Goal: Information Seeking & Learning: Learn about a topic

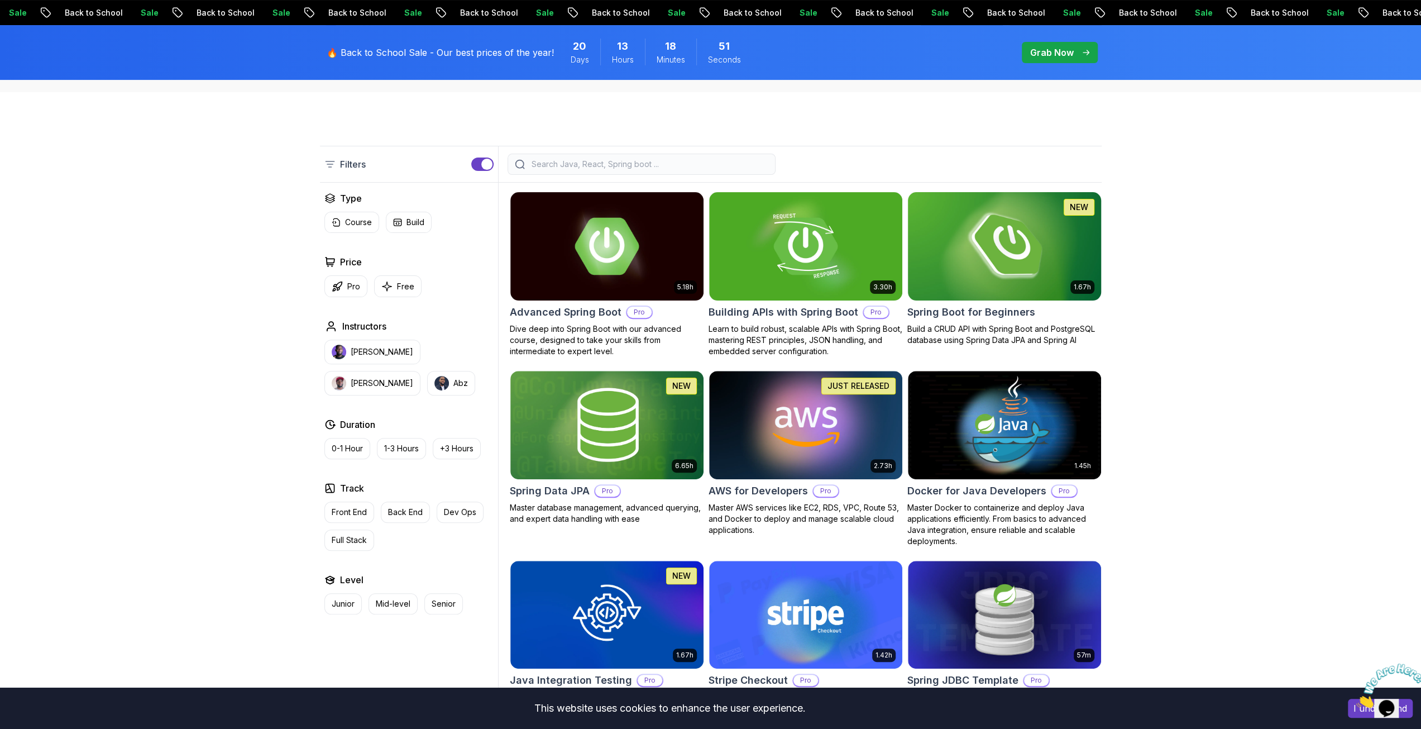
click at [1005, 231] on img at bounding box center [1004, 245] width 203 height 113
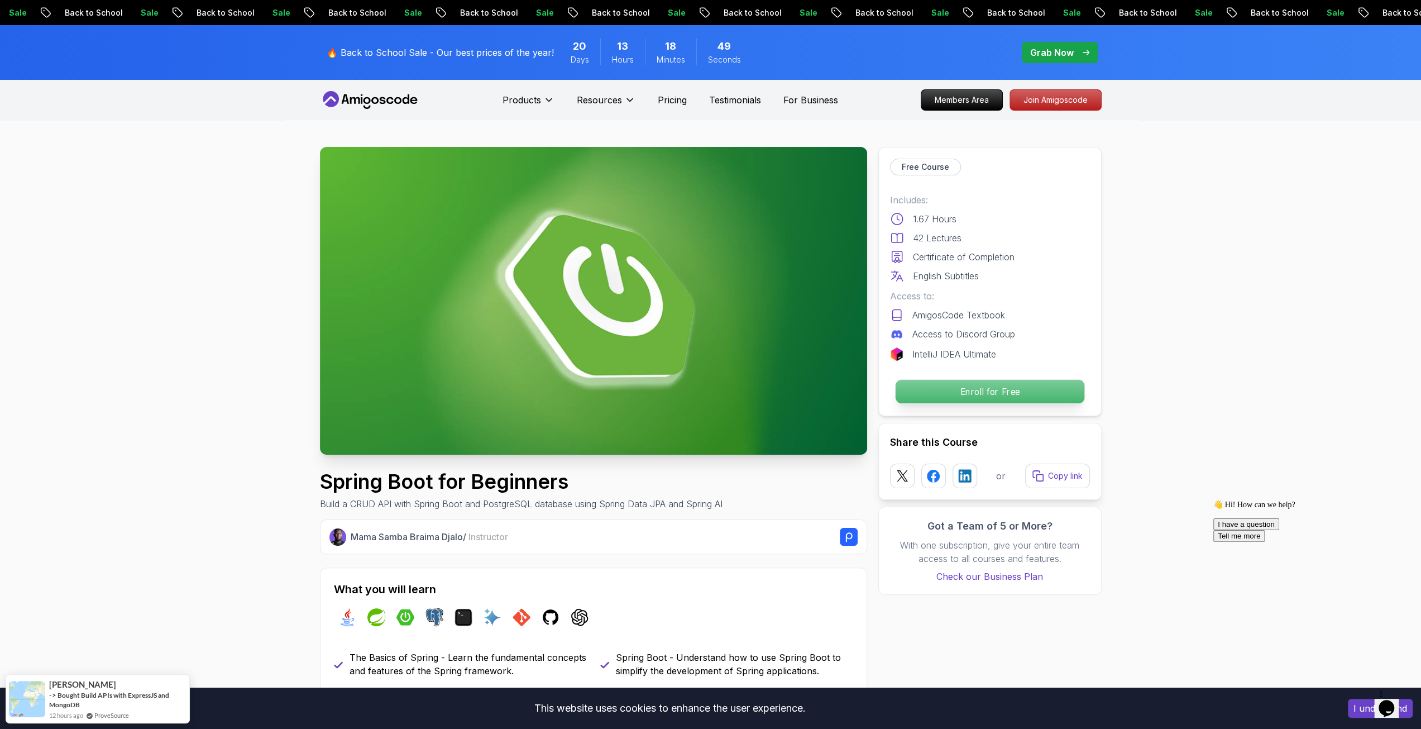
click at [969, 388] on p "Enroll for Free" at bounding box center [989, 391] width 189 height 23
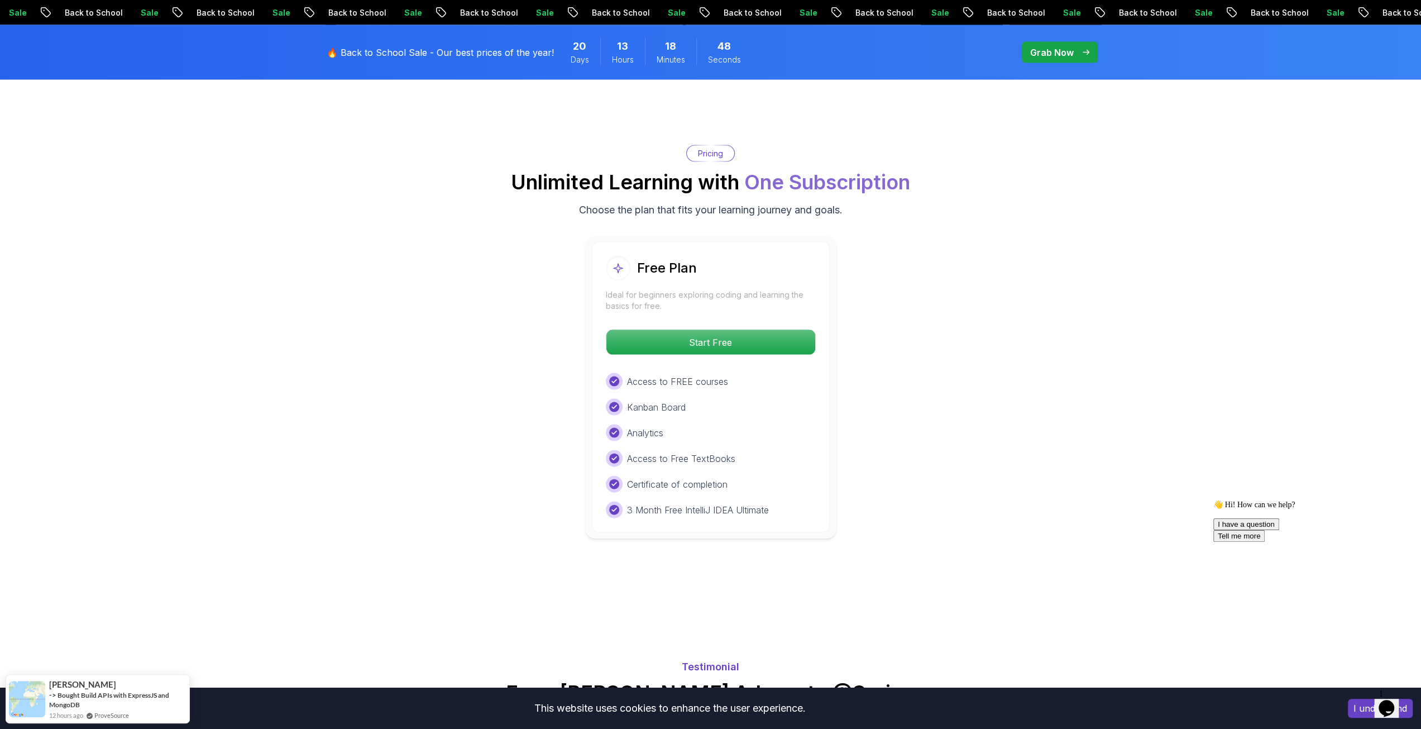
scroll to position [2267, 0]
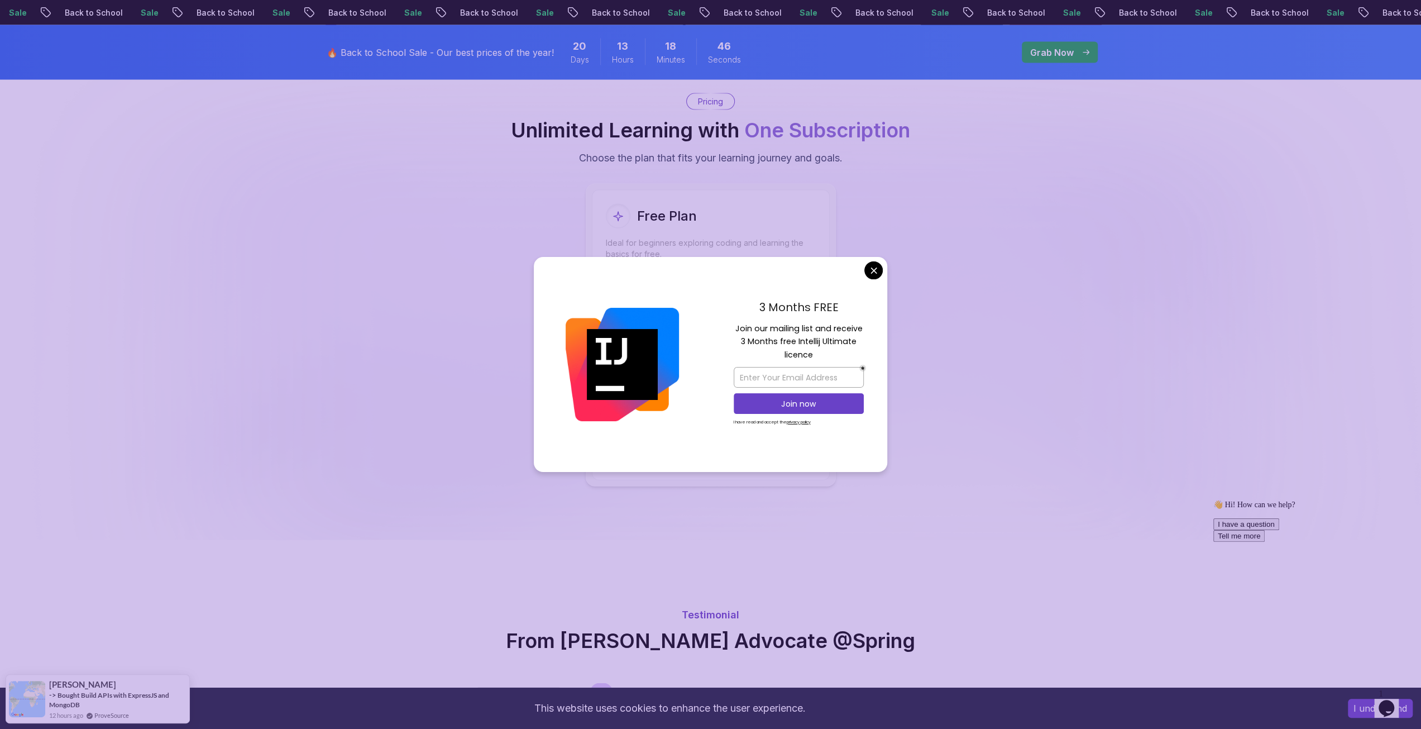
click at [873, 268] on body "Sale Back to School Sale Back to School Sale Back to School Sale Back to School…" at bounding box center [710, 598] width 1421 height 5730
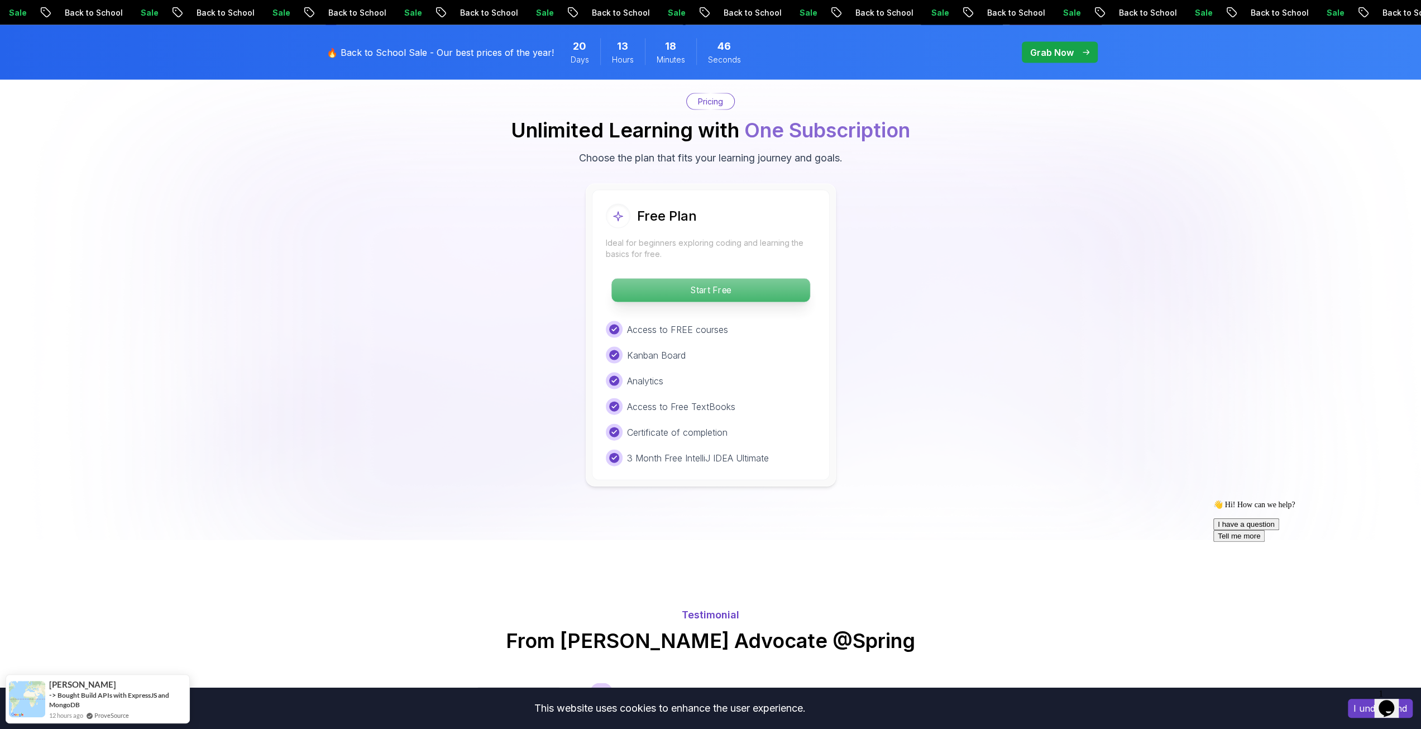
click at [766, 279] on p "Start Free" at bounding box center [711, 290] width 198 height 23
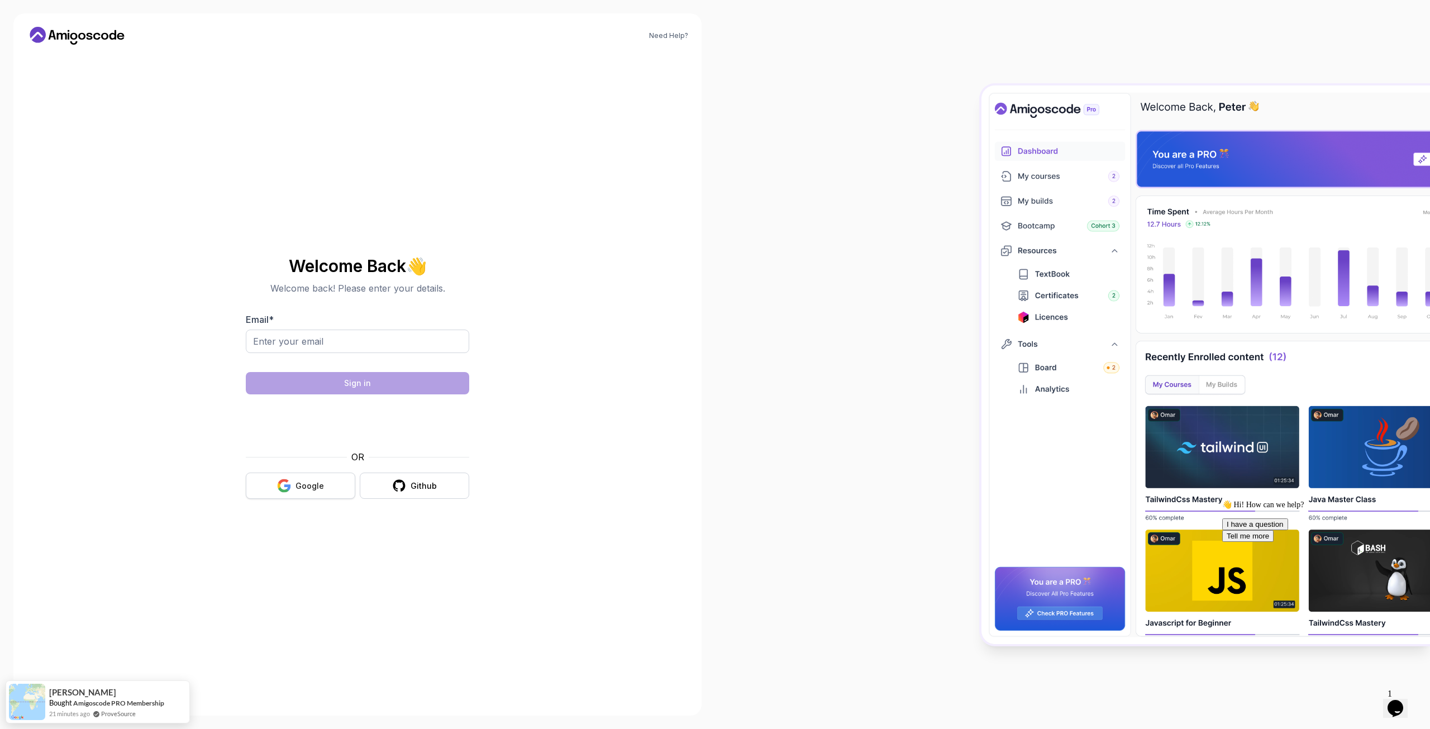
click at [328, 493] on button "Google" at bounding box center [300, 486] width 109 height 26
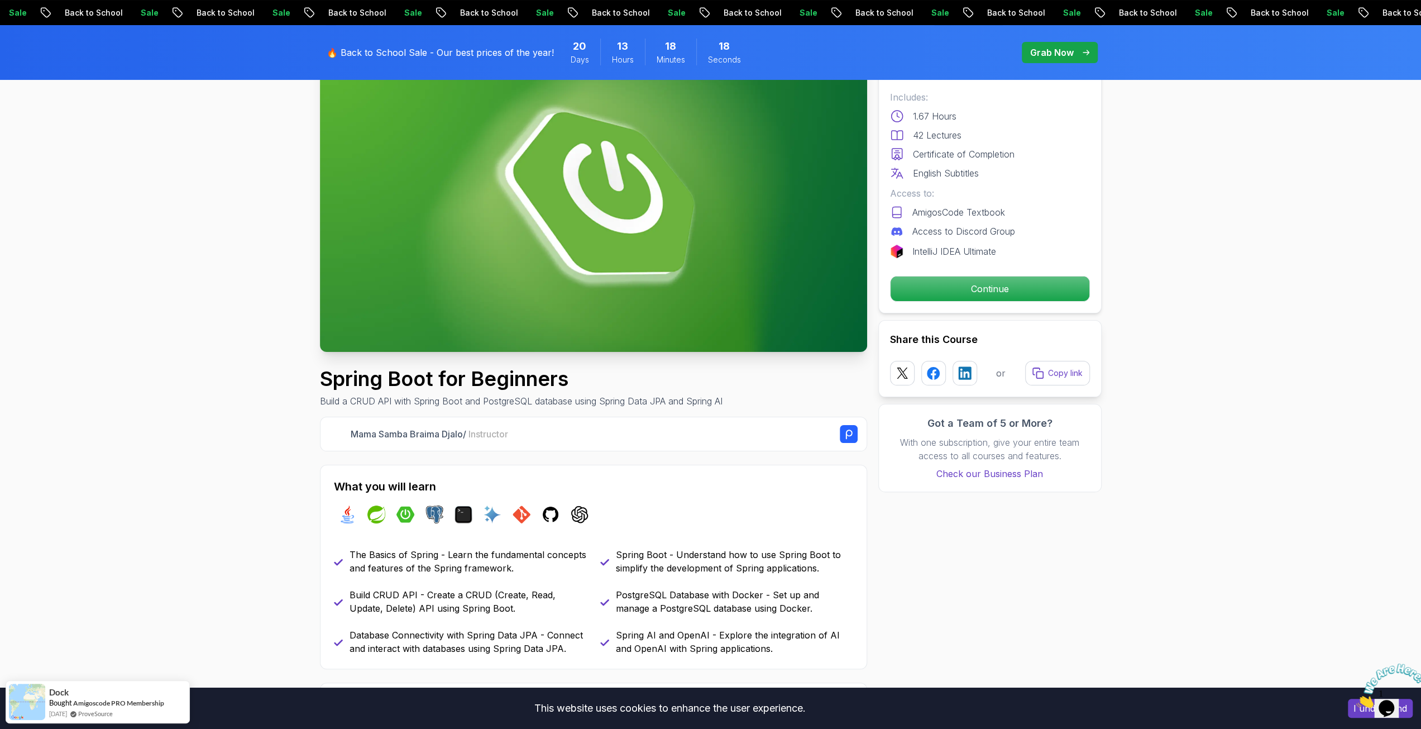
scroll to position [112, 0]
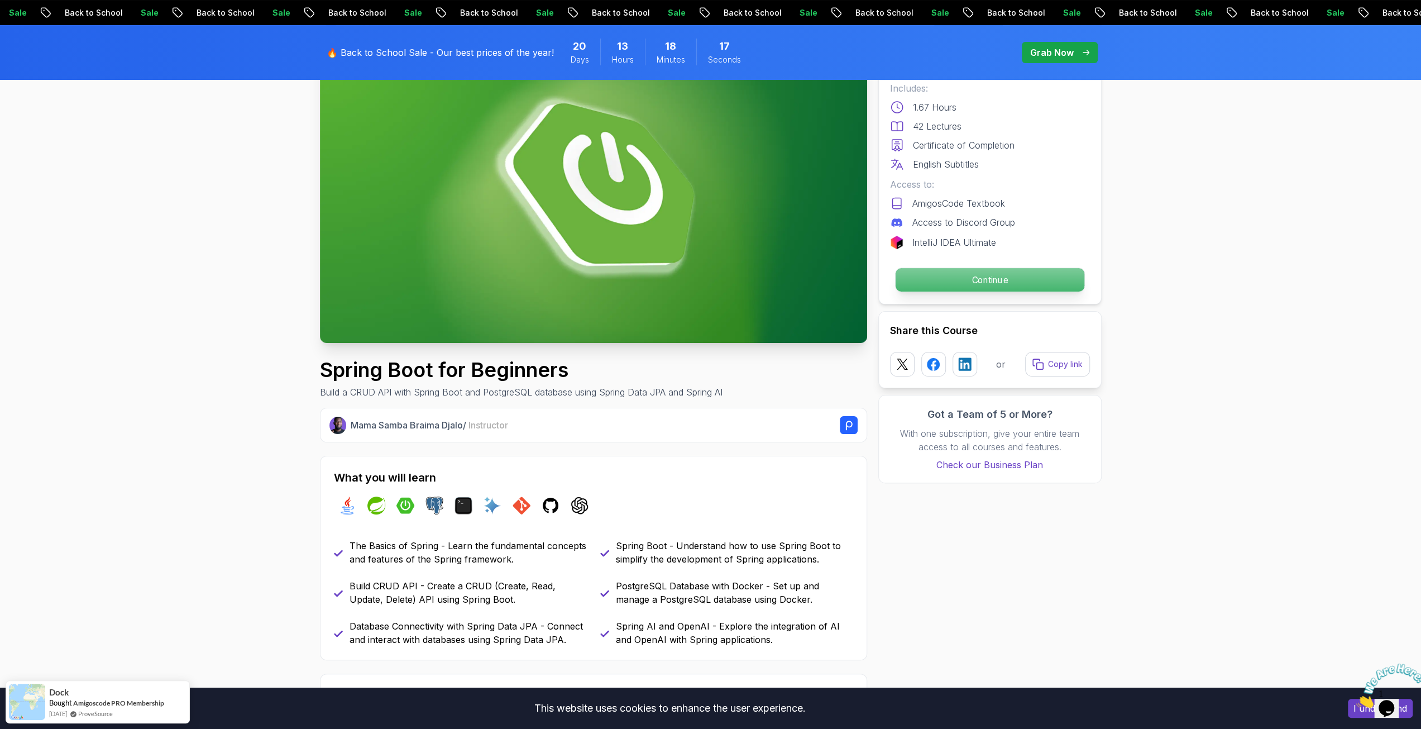
click at [968, 284] on p "Continue" at bounding box center [989, 279] width 189 height 23
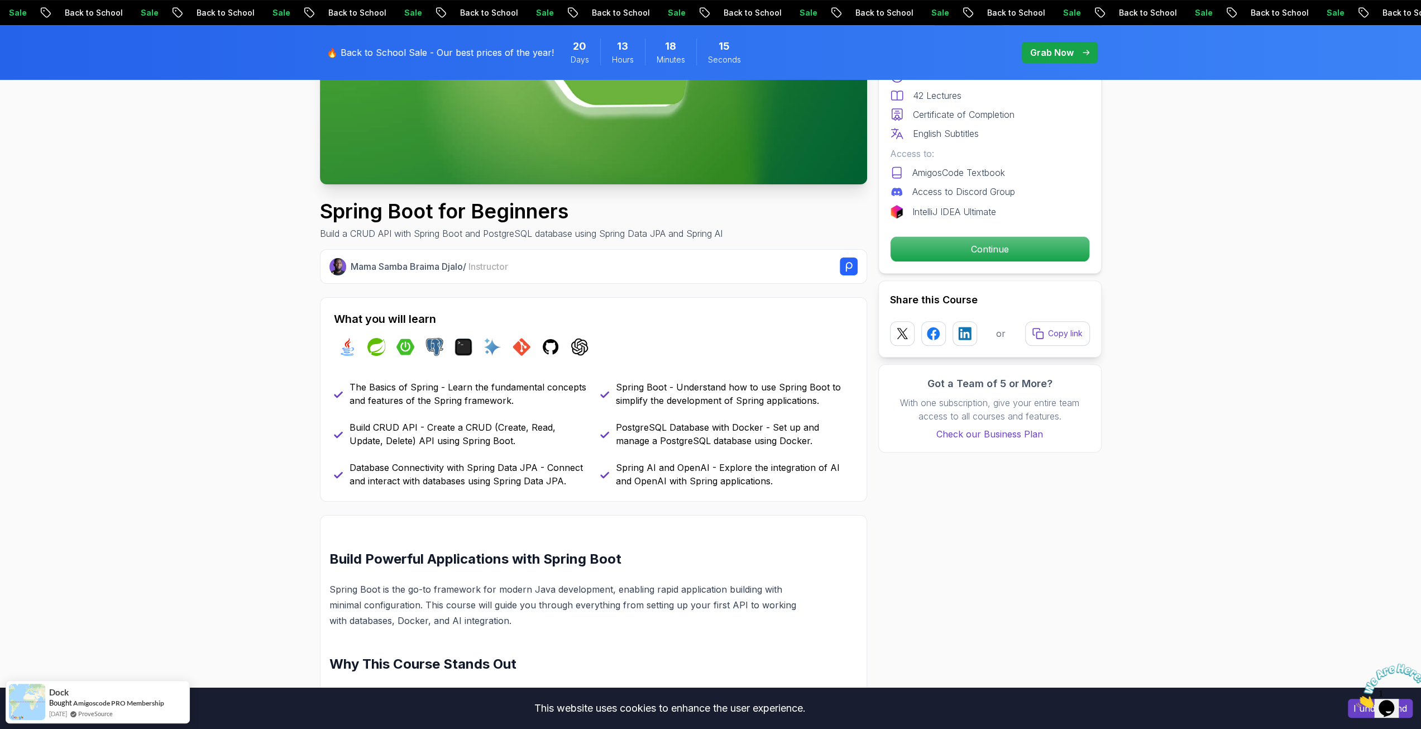
scroll to position [550, 0]
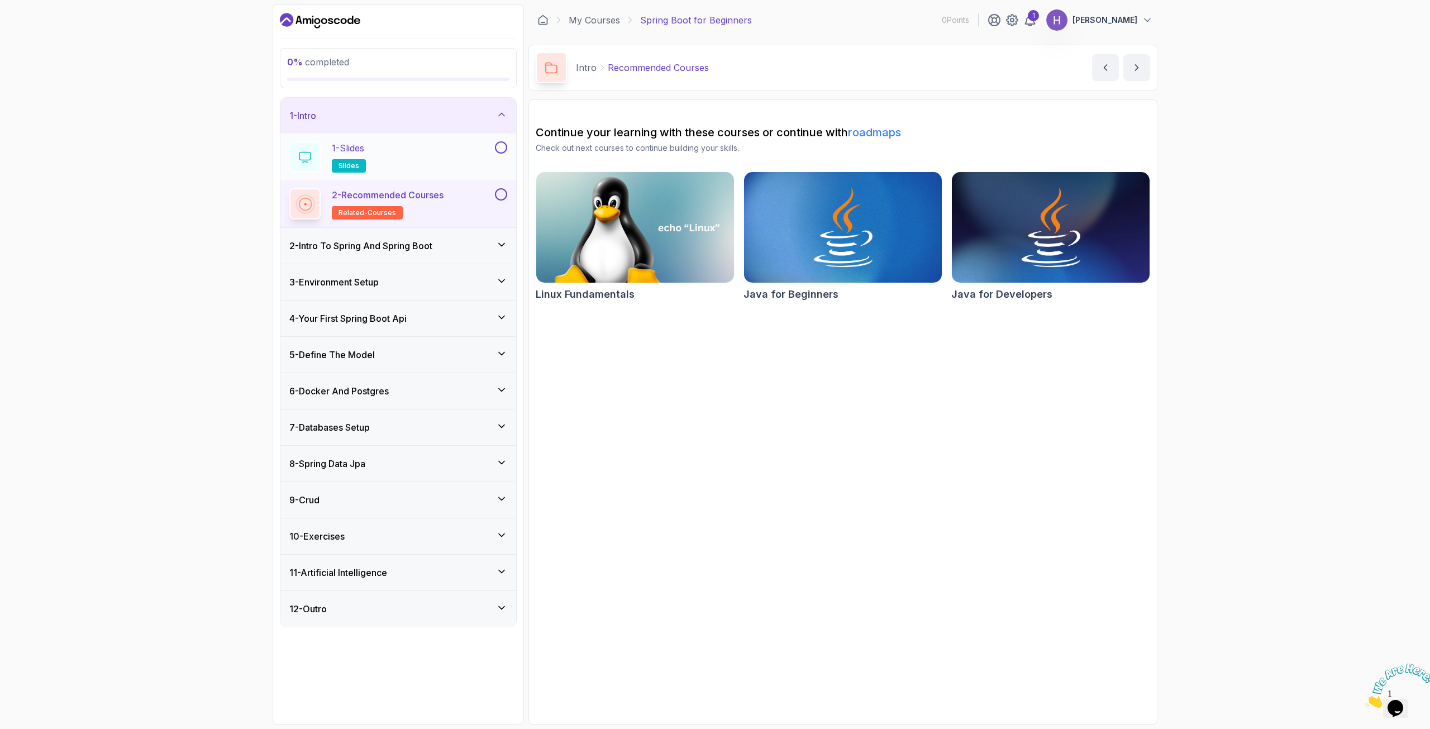
click at [479, 152] on div "1 - Slides slides" at bounding box center [390, 156] width 203 height 31
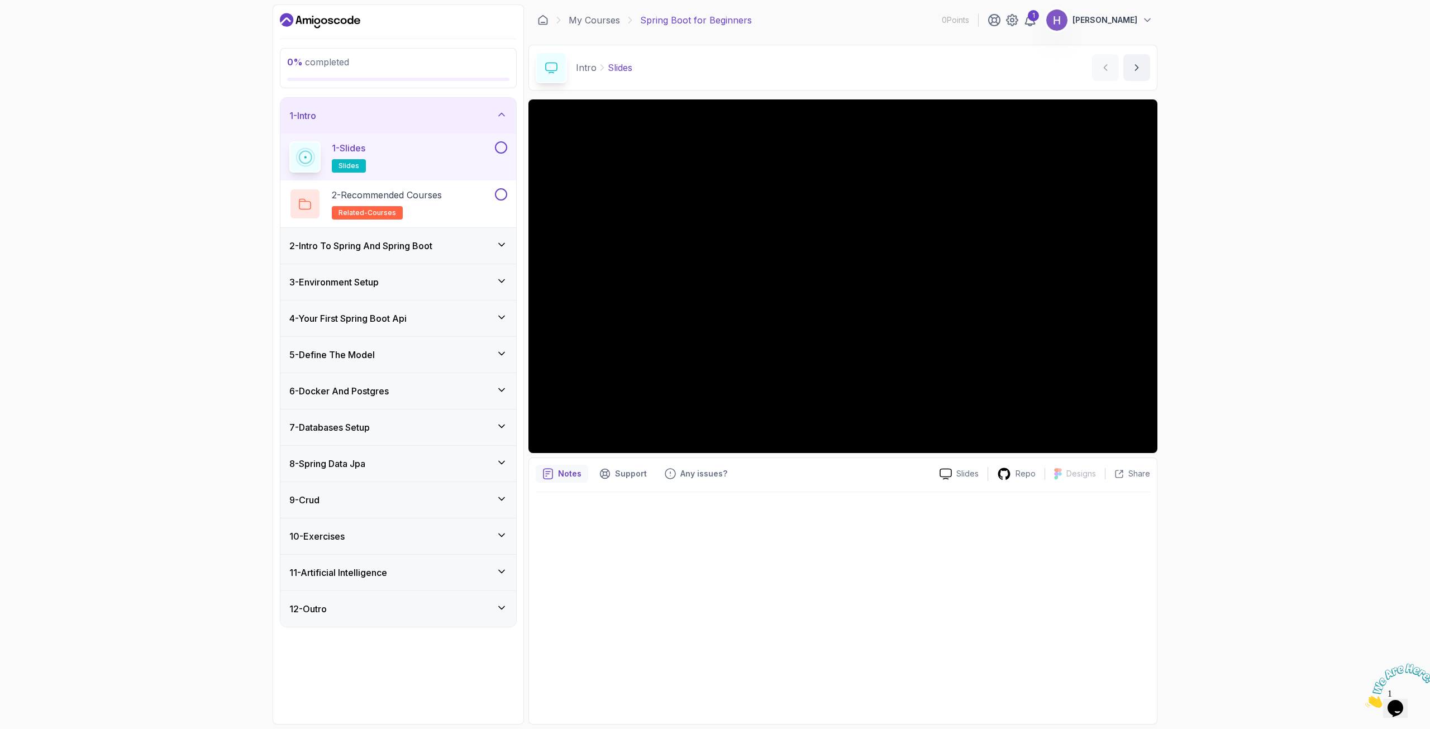
click at [496, 531] on div "10 - Exercises" at bounding box center [398, 535] width 218 height 13
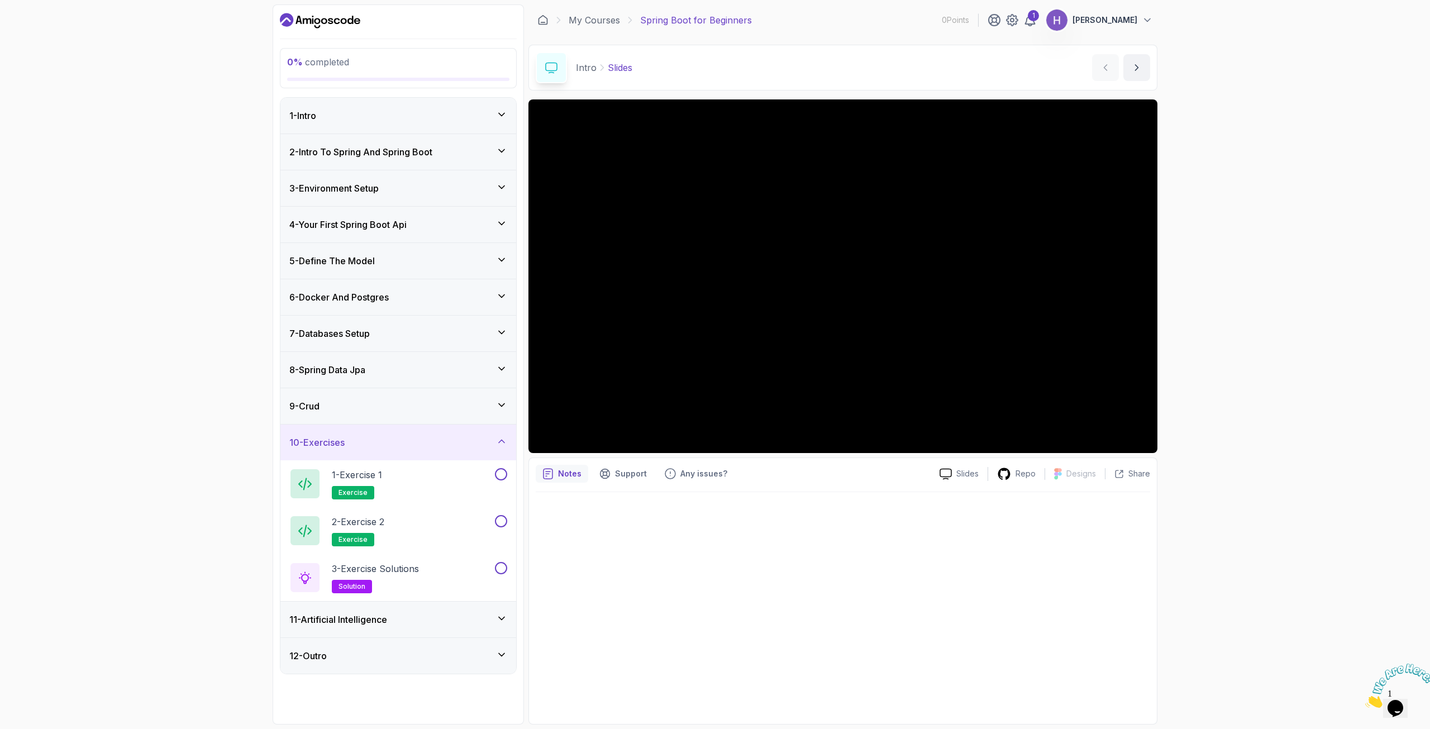
click at [499, 444] on icon at bounding box center [501, 441] width 11 height 11
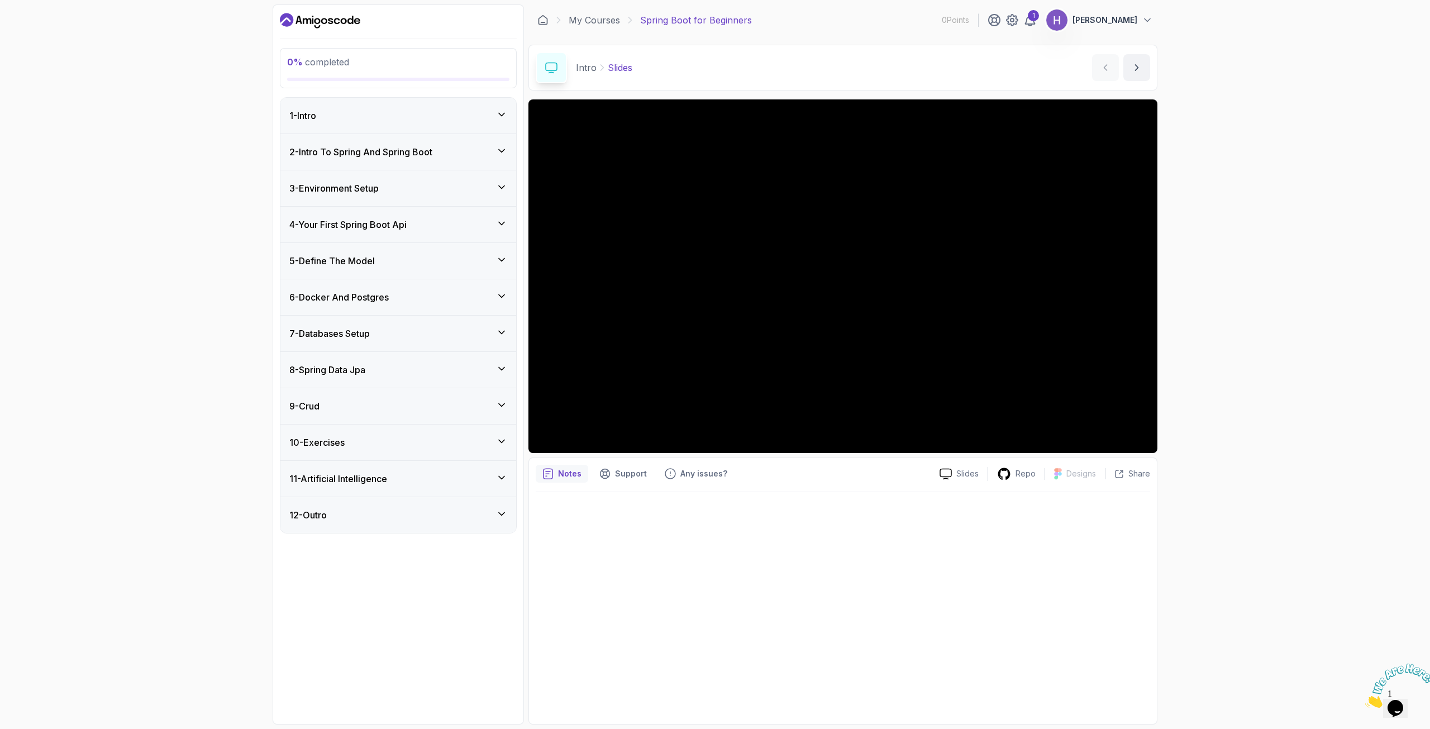
click at [497, 479] on icon at bounding box center [501, 477] width 11 height 11
click at [479, 257] on div "5 - Define The Model" at bounding box center [398, 260] width 218 height 13
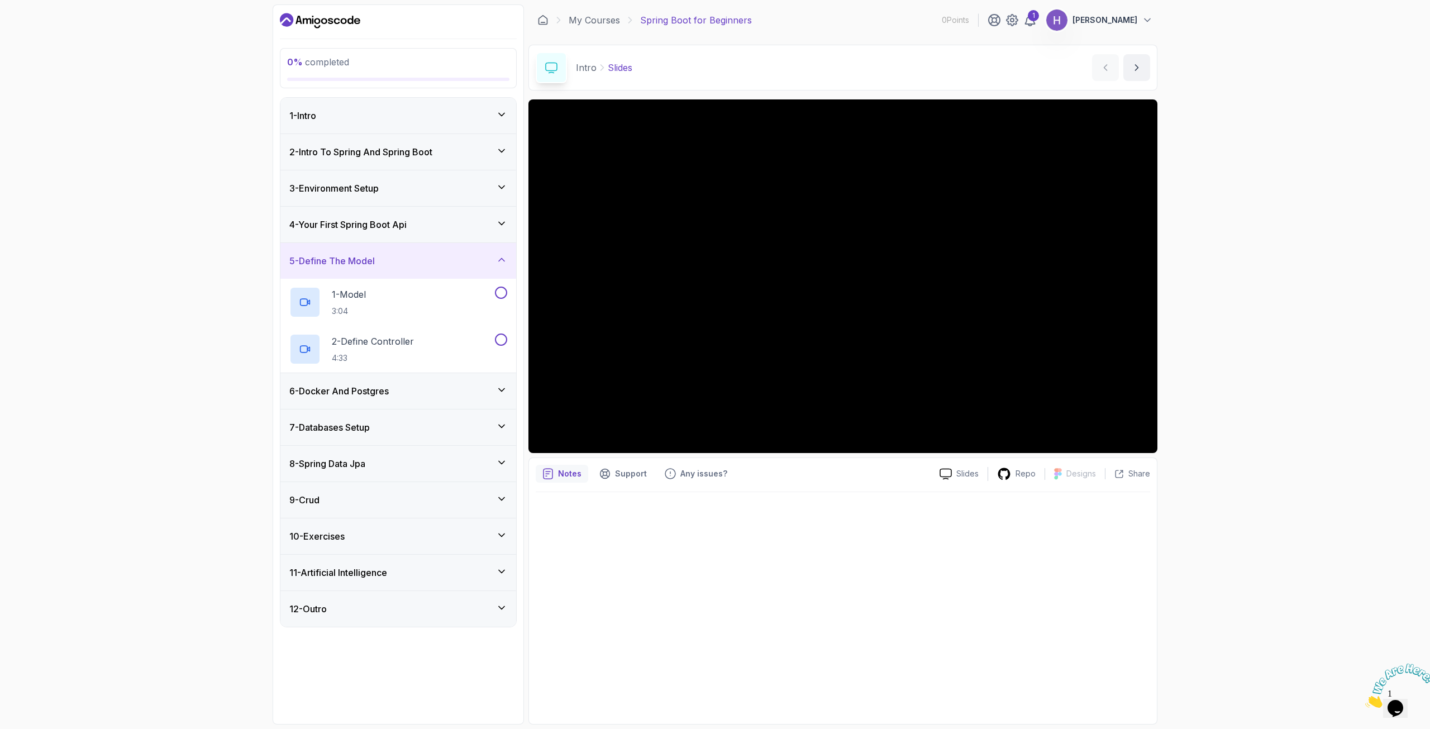
click at [508, 259] on div "5 - Define The Model" at bounding box center [398, 261] width 236 height 36
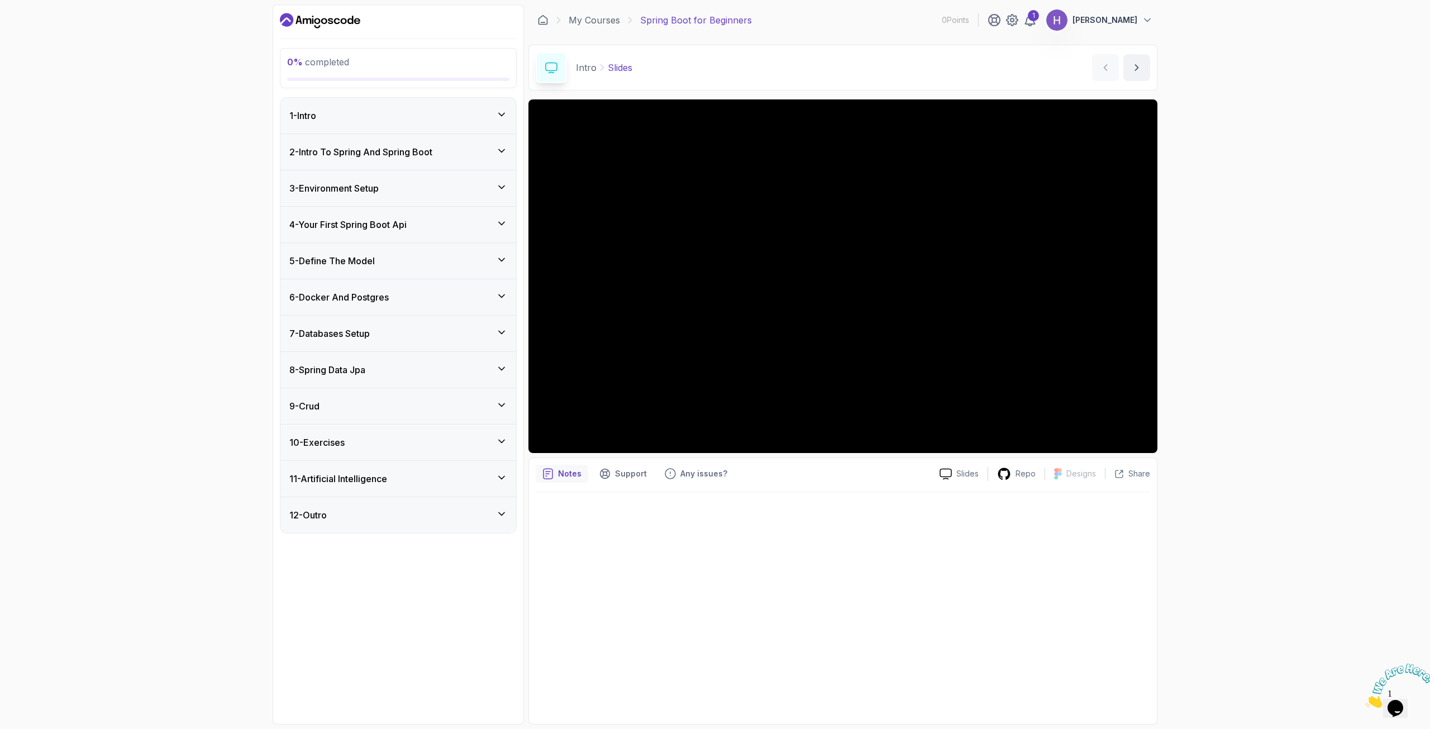
click at [495, 302] on div "6 - Docker And Postgres" at bounding box center [398, 296] width 218 height 13
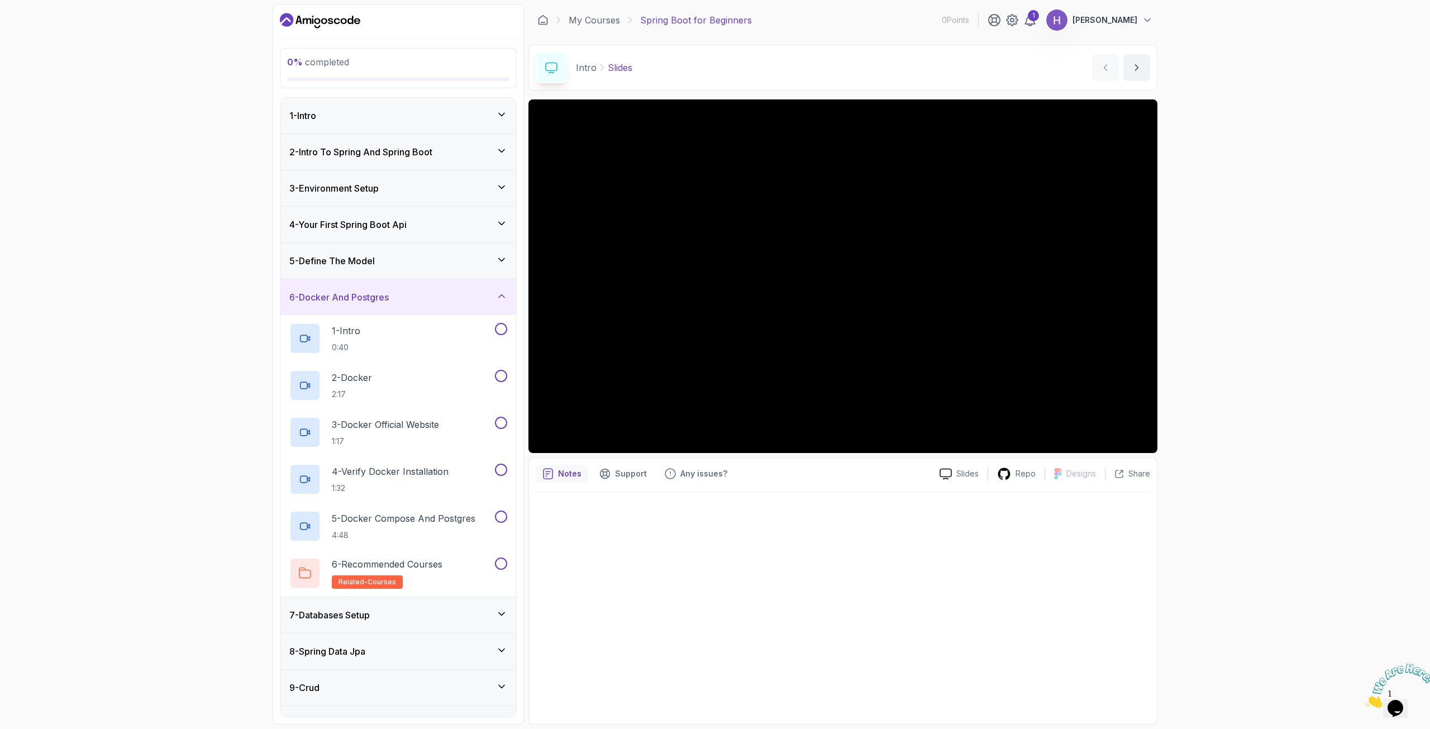
click at [507, 298] on icon at bounding box center [501, 295] width 11 height 11
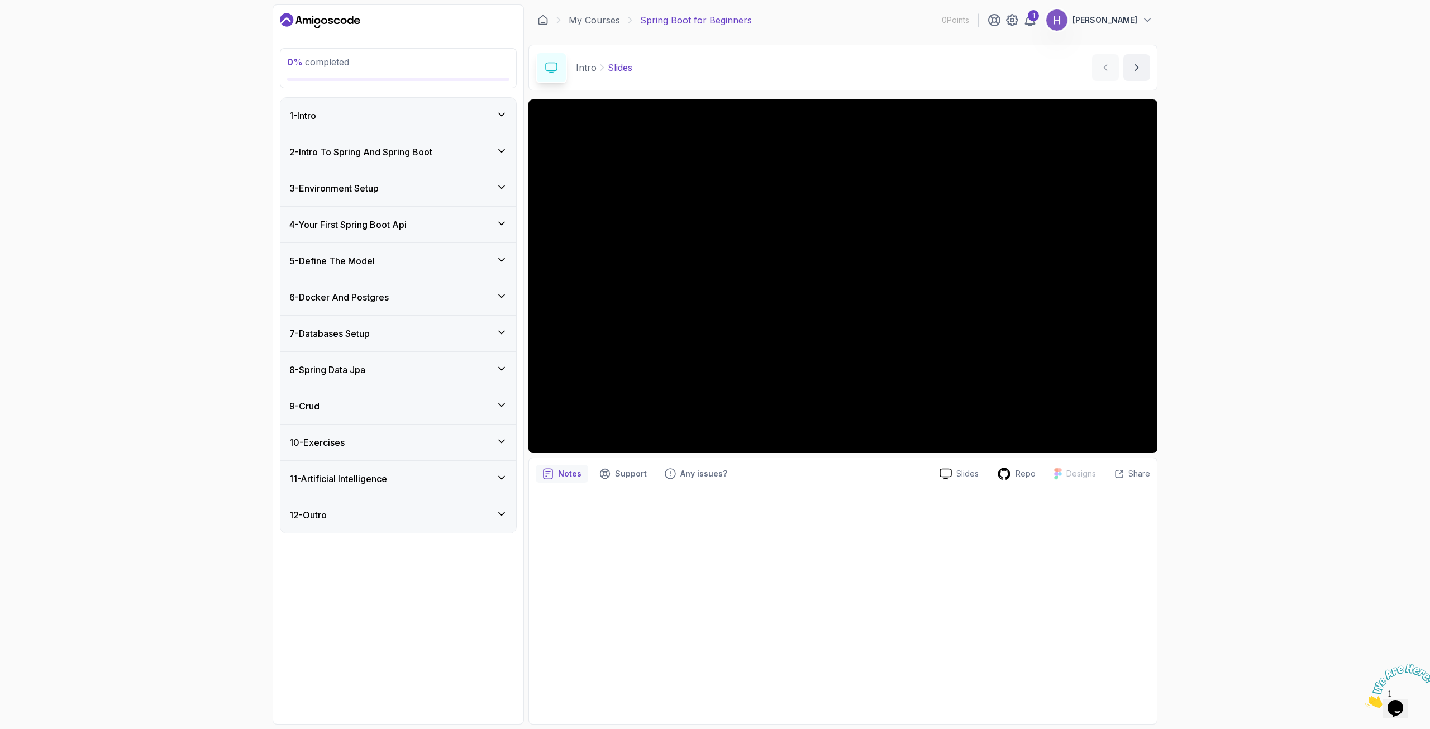
click at [433, 144] on div "2 - Intro To Spring And Spring Boot" at bounding box center [398, 152] width 236 height 36
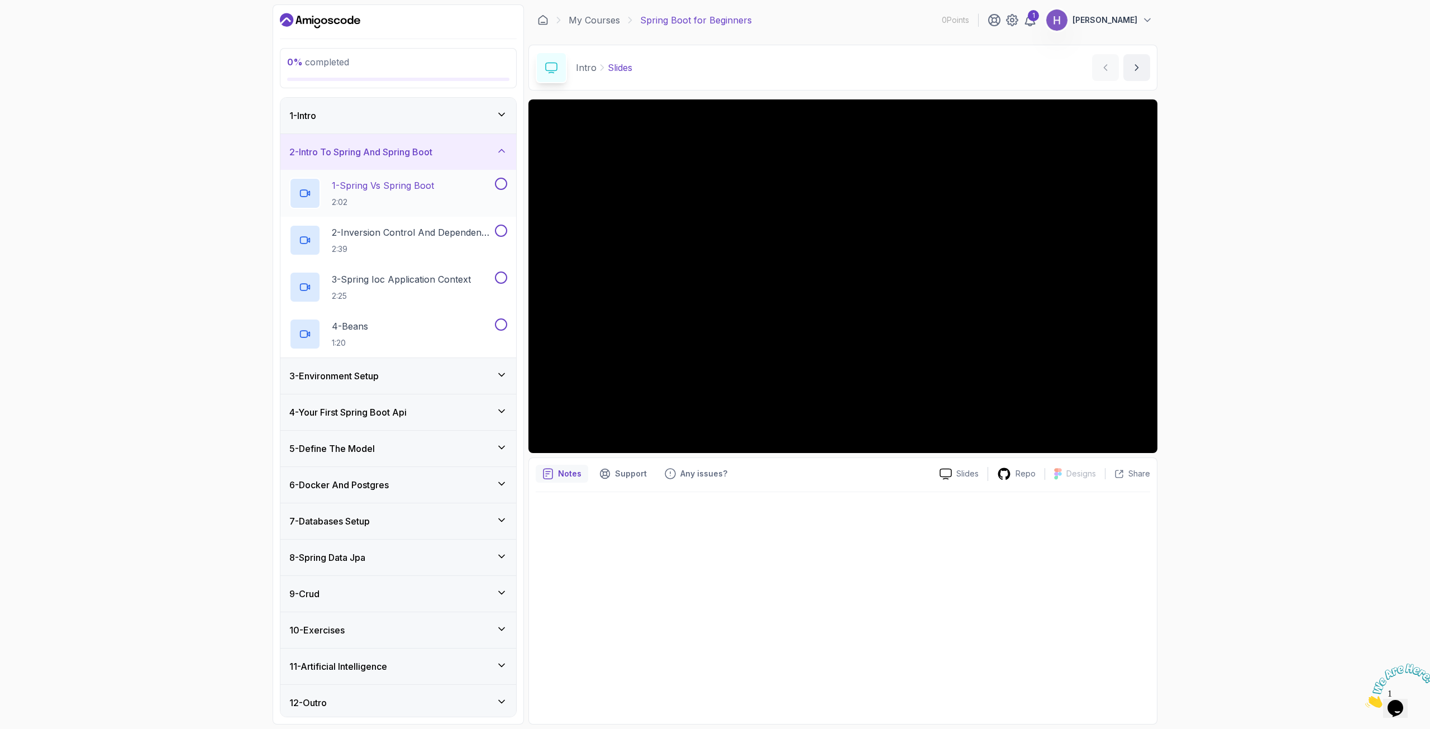
click at [404, 178] on div "1 - Spring Vs Spring Boot 2:02" at bounding box center [390, 193] width 203 height 31
click at [450, 376] on div "3 - Environment Setup" at bounding box center [398, 375] width 218 height 13
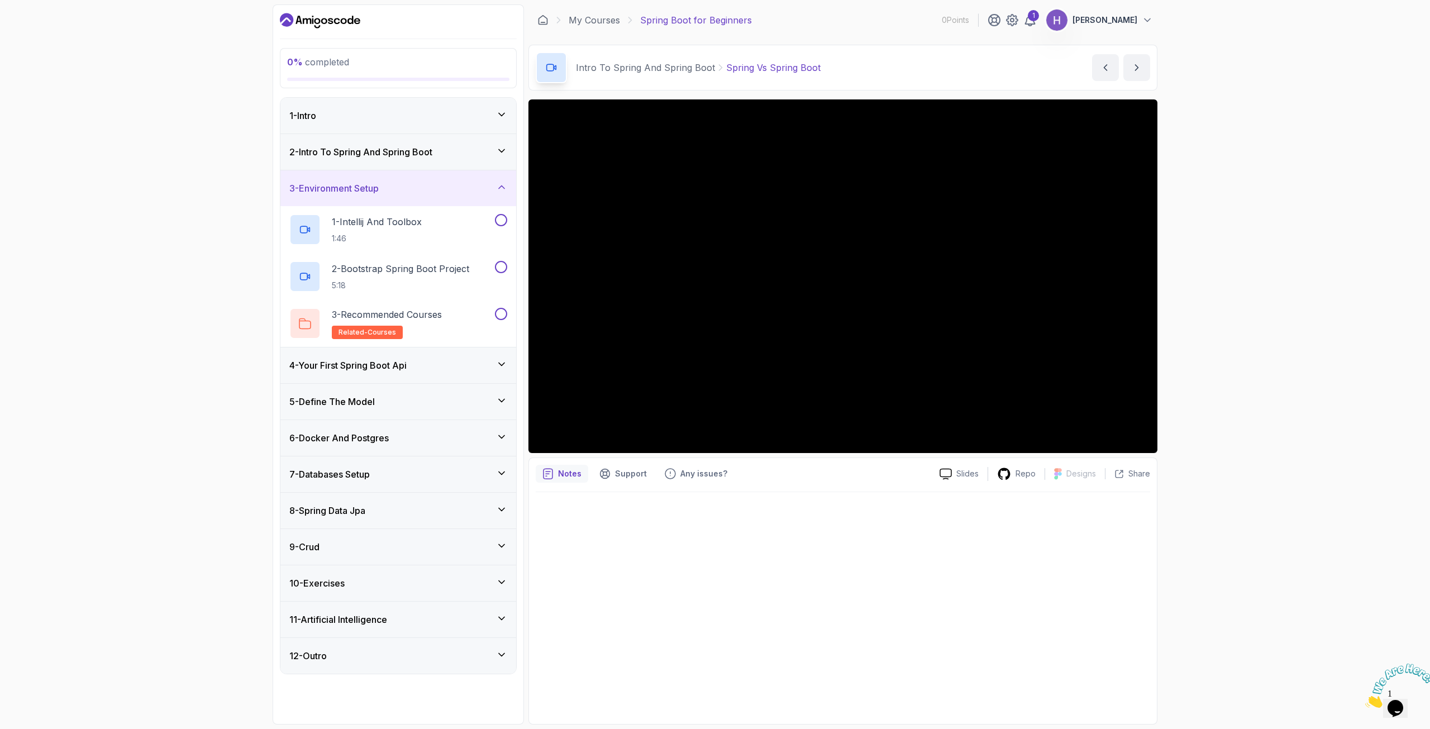
click at [503, 191] on icon at bounding box center [501, 187] width 11 height 11
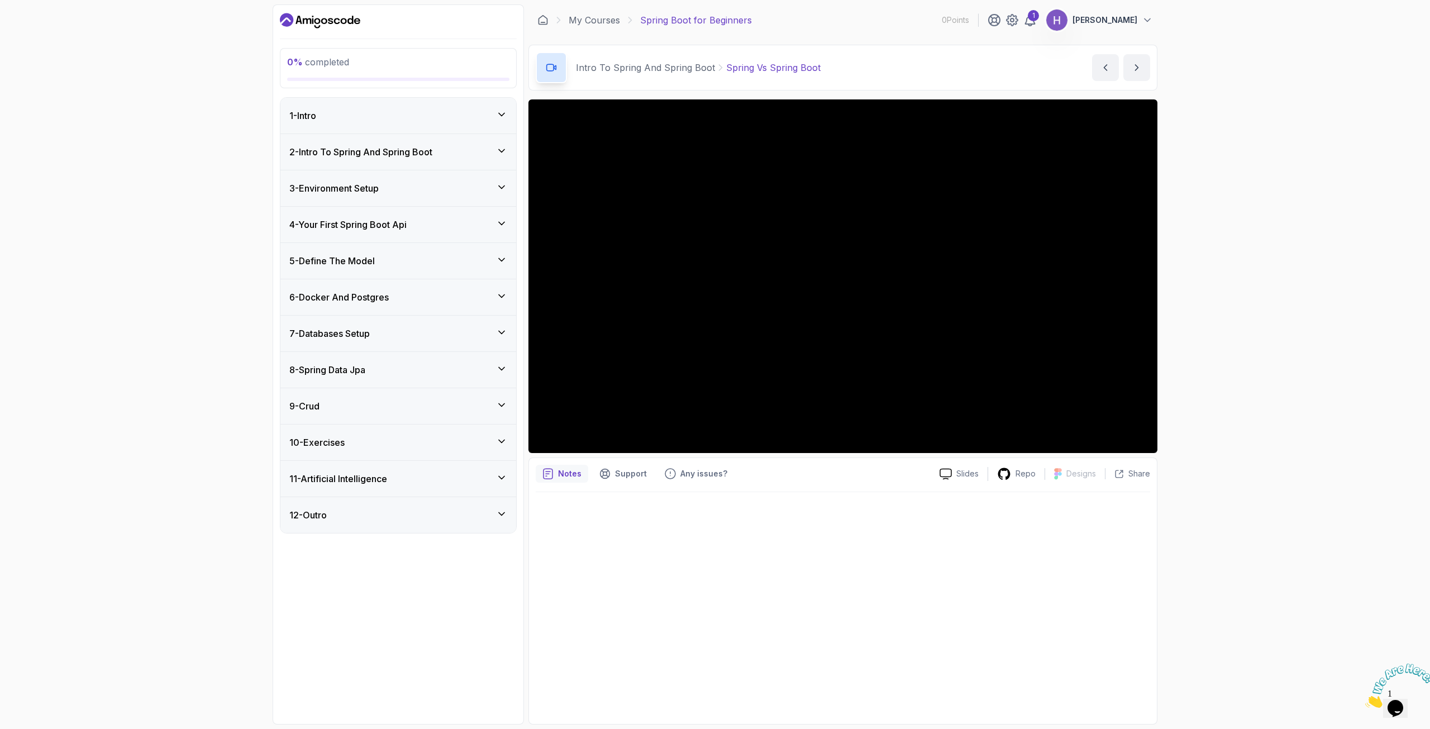
click at [473, 233] on div "4 - Your First Spring Boot Api" at bounding box center [398, 225] width 236 height 36
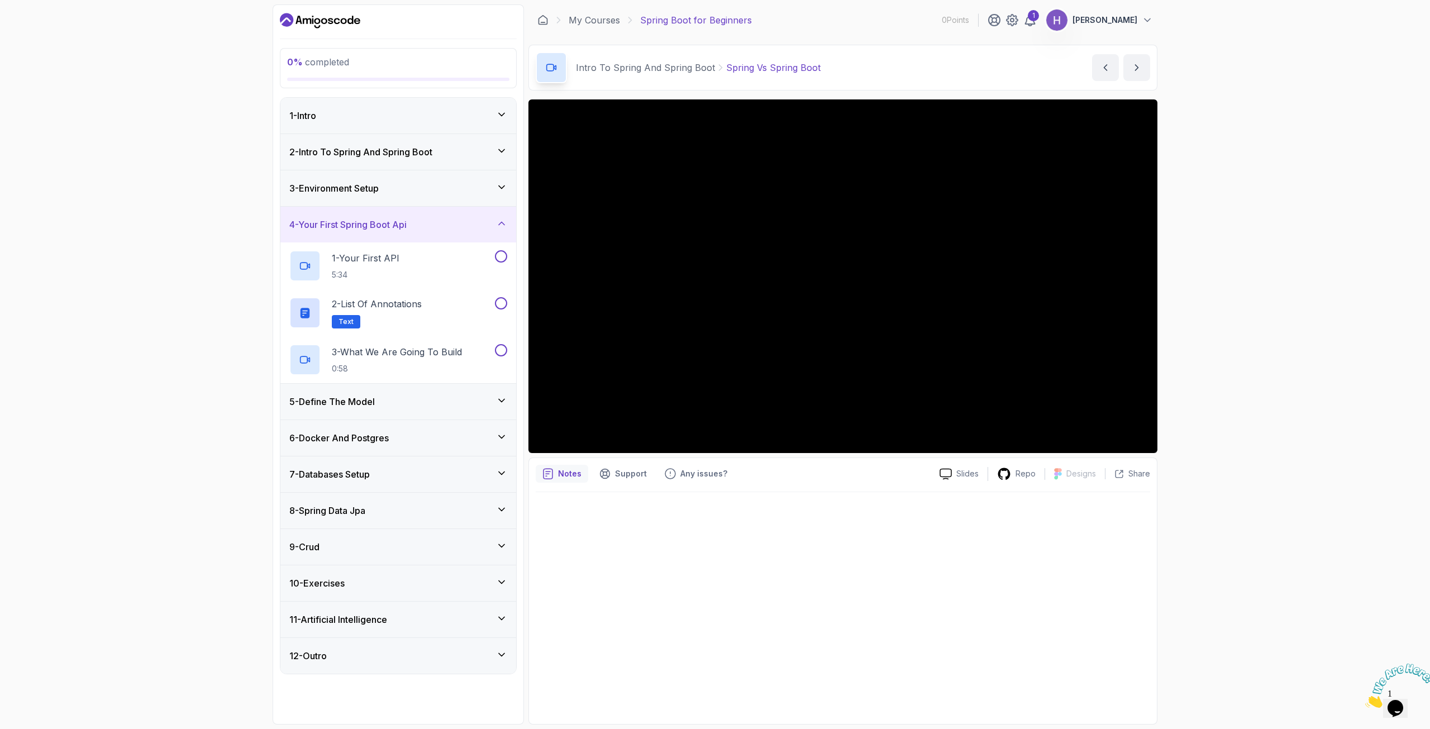
click at [498, 226] on icon at bounding box center [501, 223] width 11 height 11
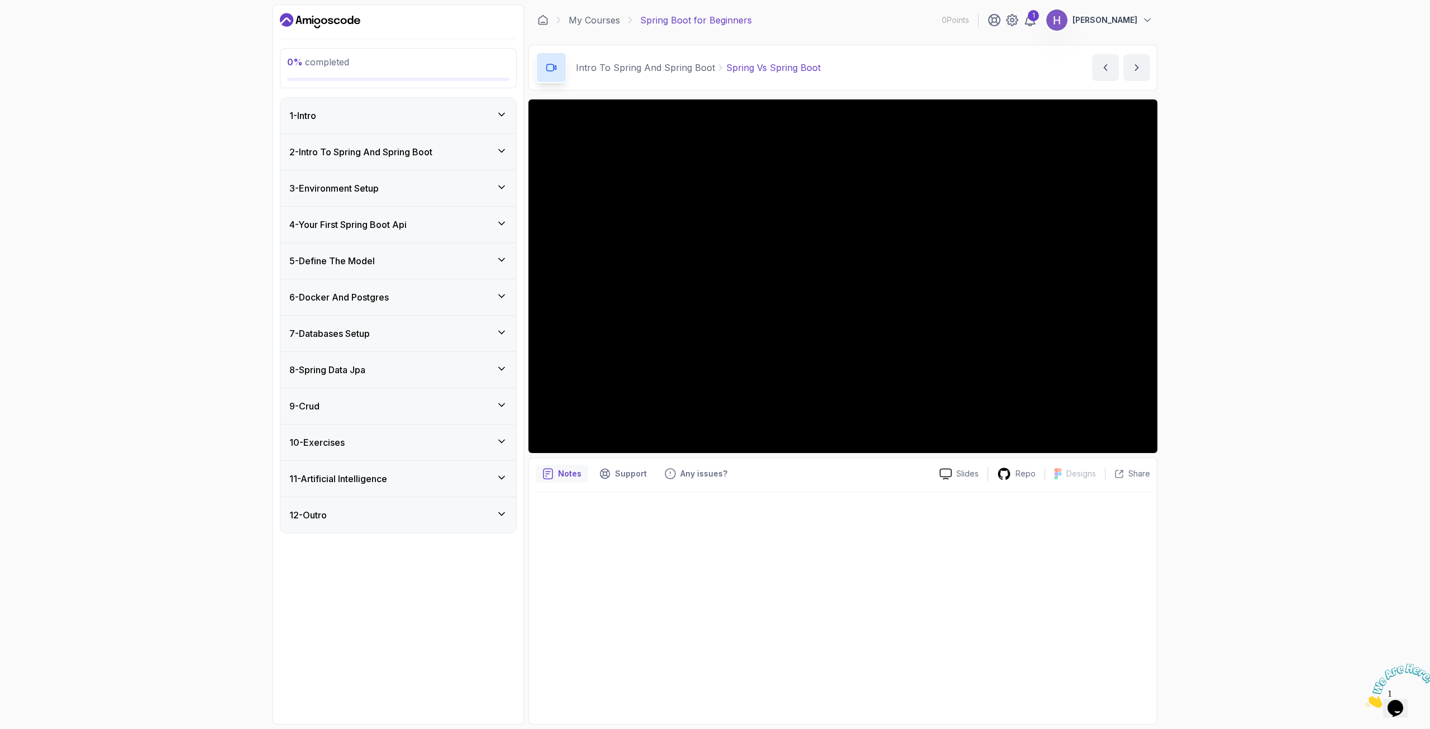
click at [483, 262] on div "5 - Define The Model" at bounding box center [398, 260] width 218 height 13
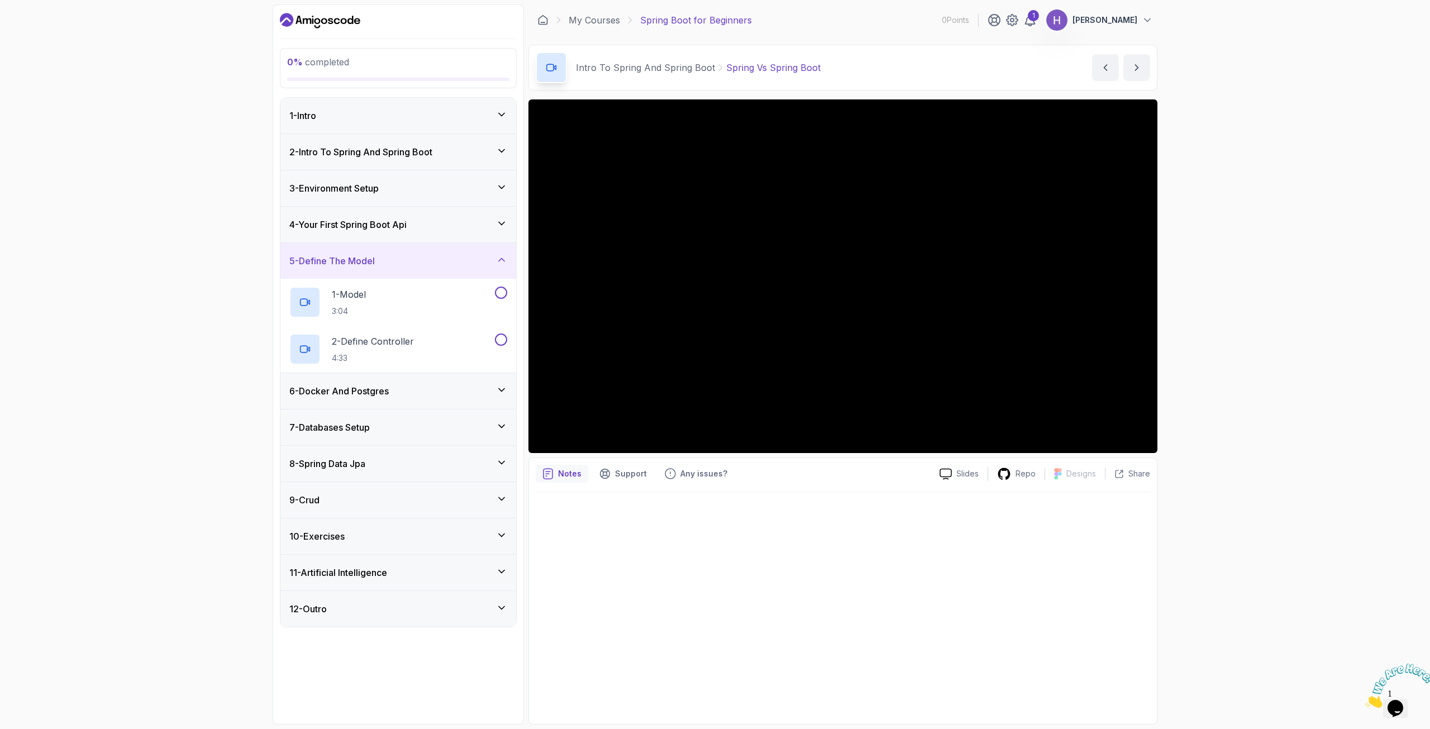
click at [483, 258] on div "5 - Define The Model" at bounding box center [398, 260] width 218 height 13
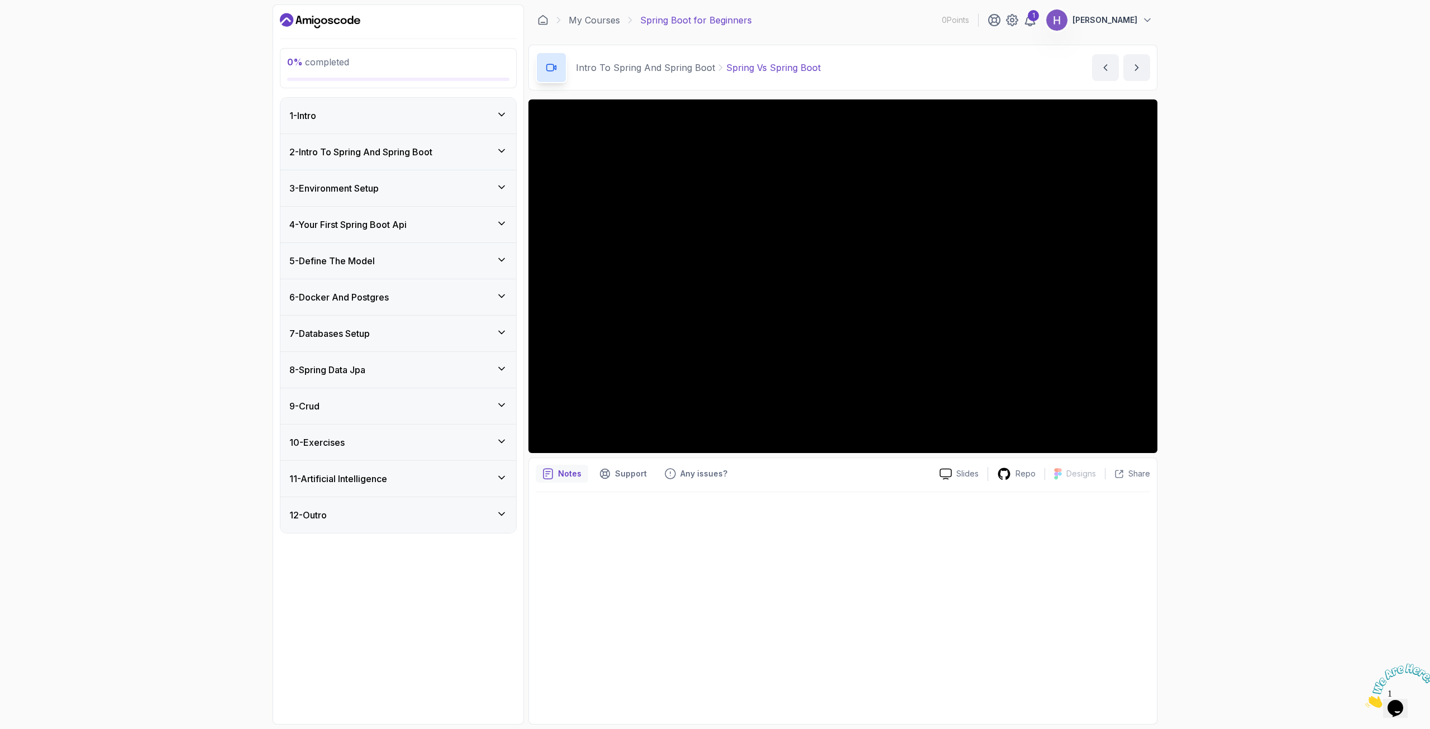
click at [452, 303] on div "6 - Docker And Postgres" at bounding box center [398, 297] width 236 height 36
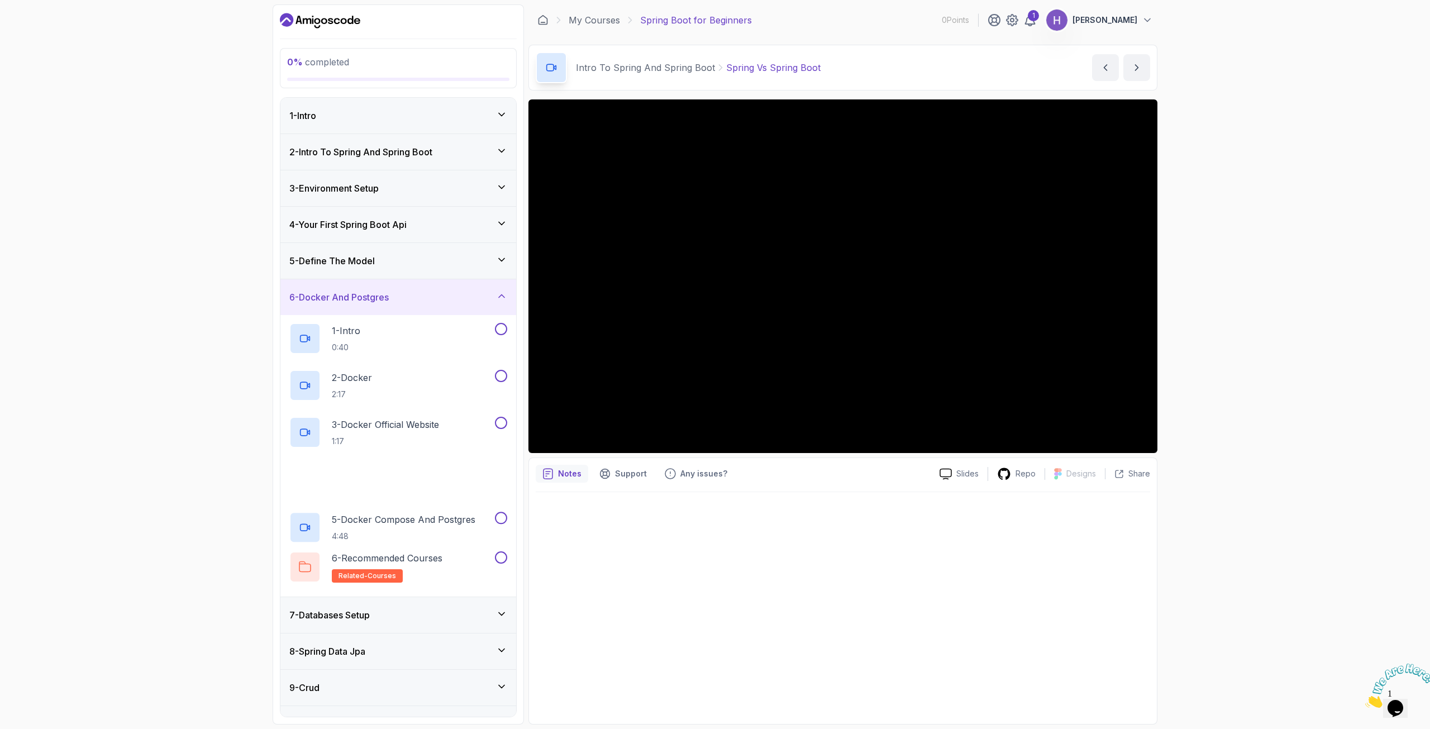
click at [452, 303] on div "6 - Docker And Postgres" at bounding box center [398, 297] width 236 height 36
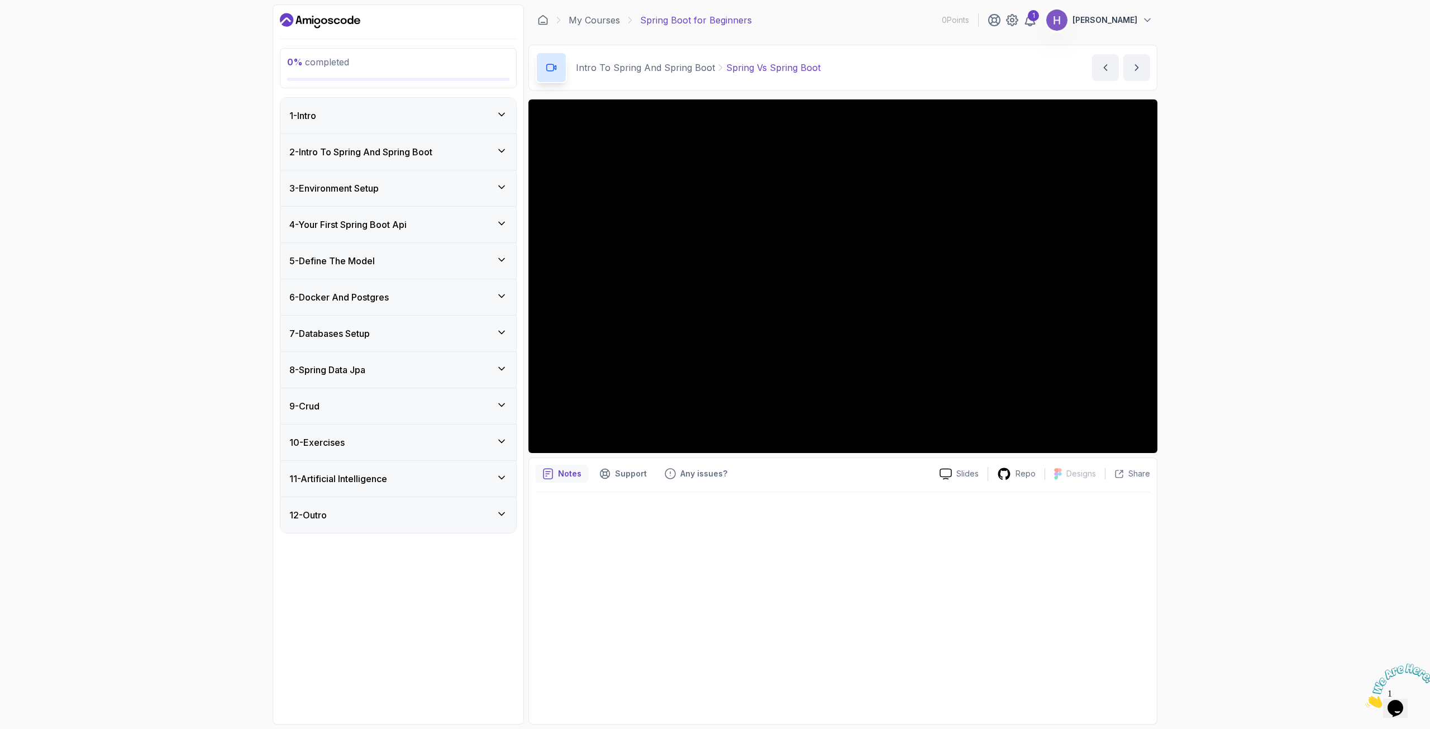
click at [451, 336] on div "7 - Databases Setup" at bounding box center [398, 333] width 218 height 13
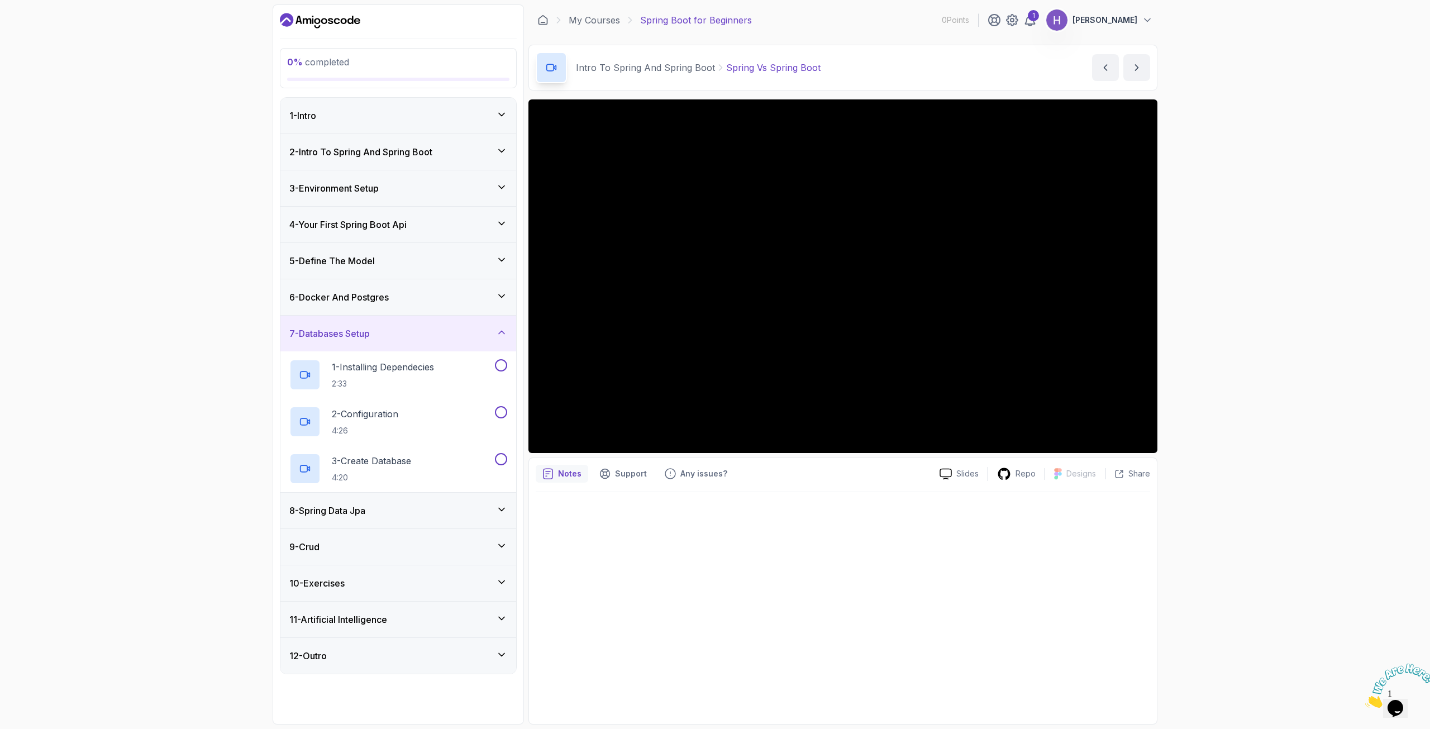
click at [452, 335] on div "7 - Databases Setup" at bounding box center [398, 333] width 218 height 13
